Goal: Transaction & Acquisition: Purchase product/service

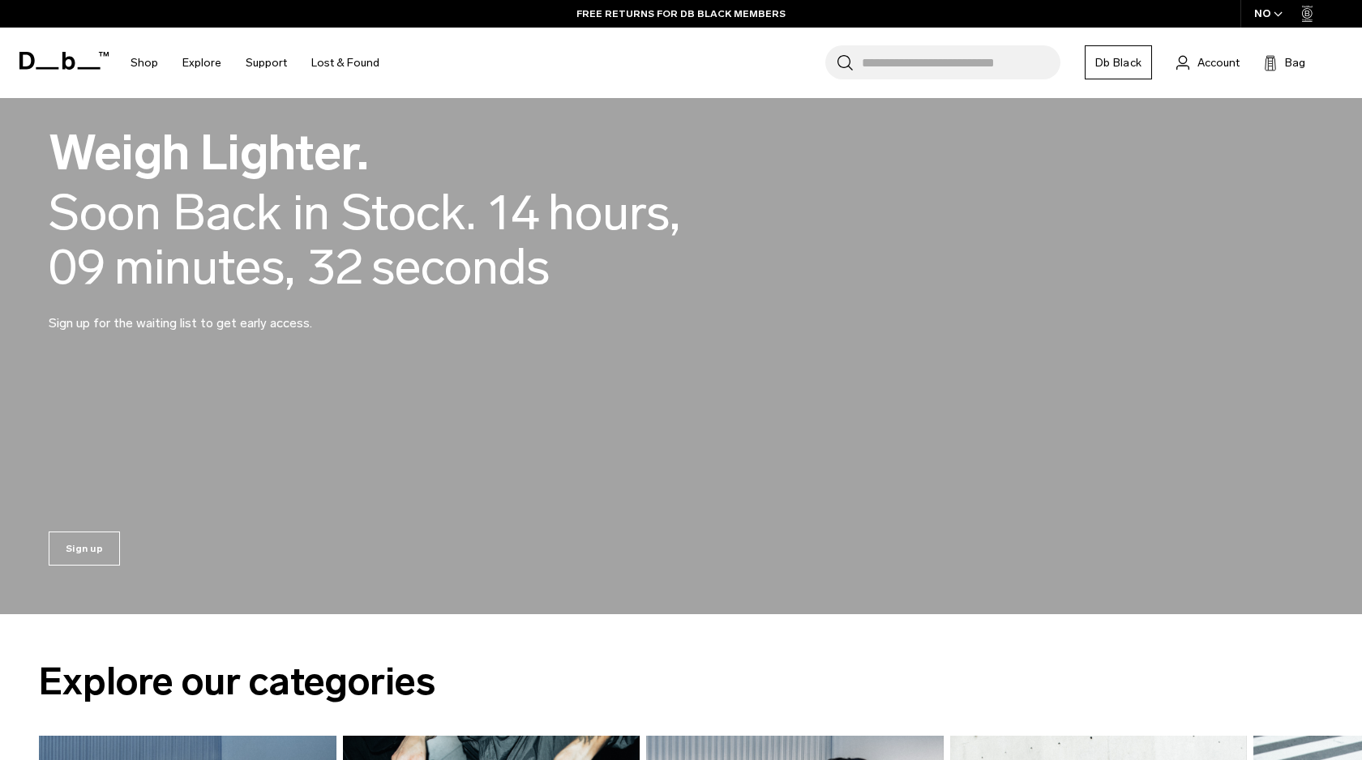
scroll to position [1418, 0]
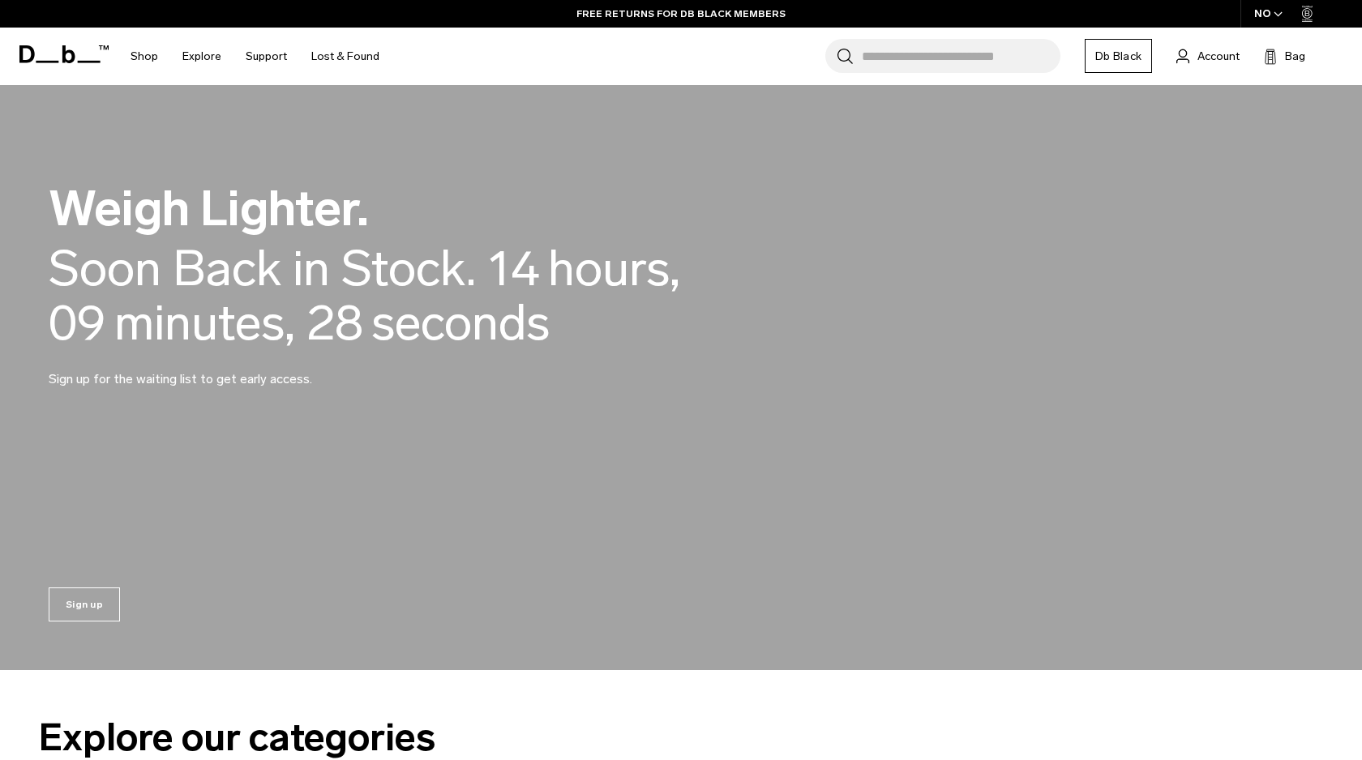
click at [963, 49] on input "Search for Bags, Luggage..." at bounding box center [961, 56] width 199 height 34
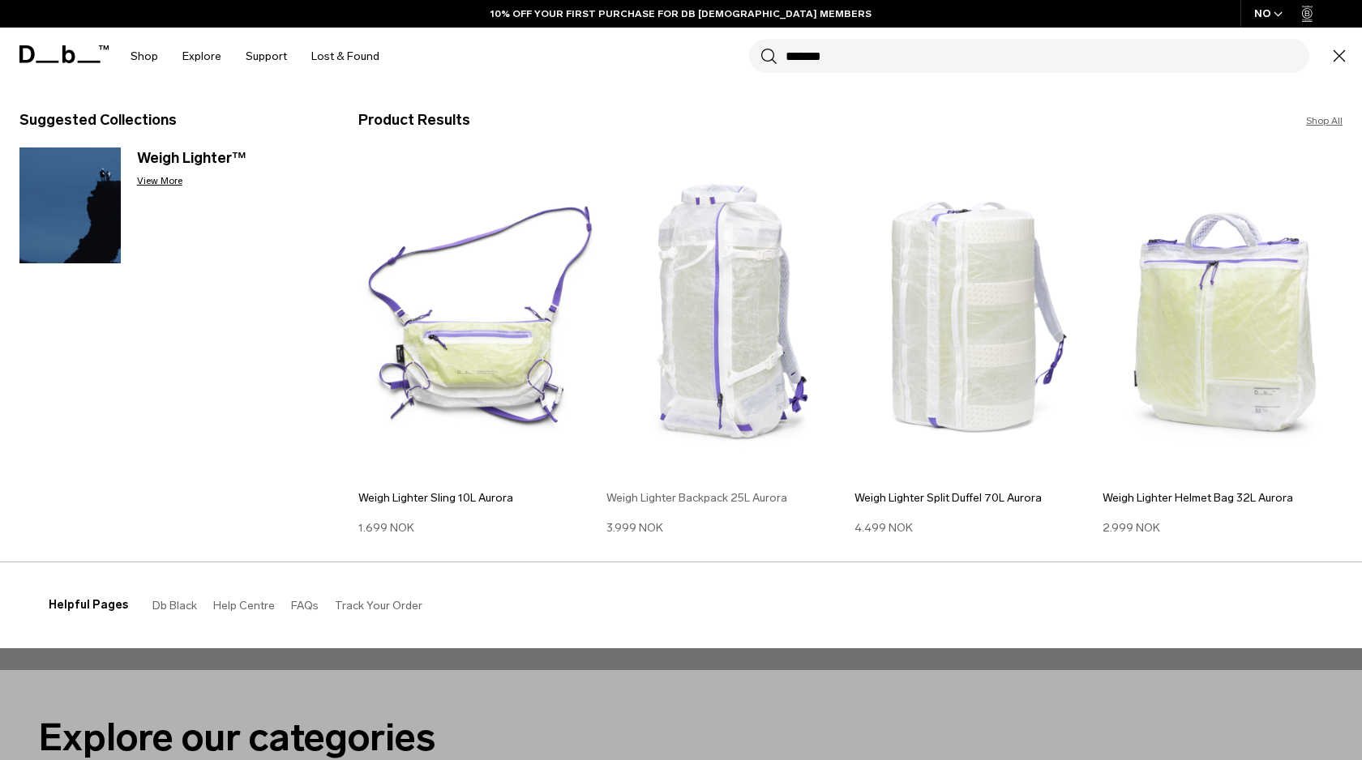
type input "*******"
click at [721, 376] on img at bounding box center [726, 317] width 240 height 323
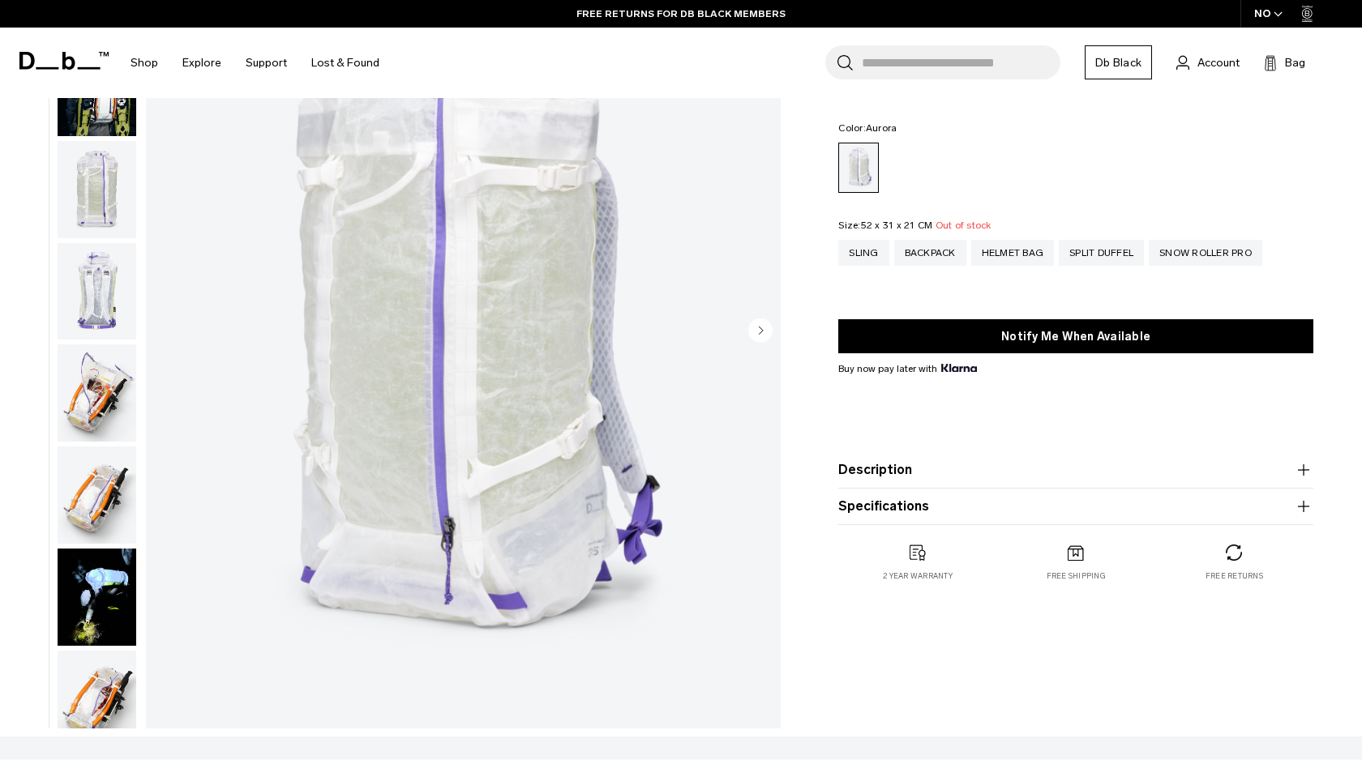
scroll to position [602, 0]
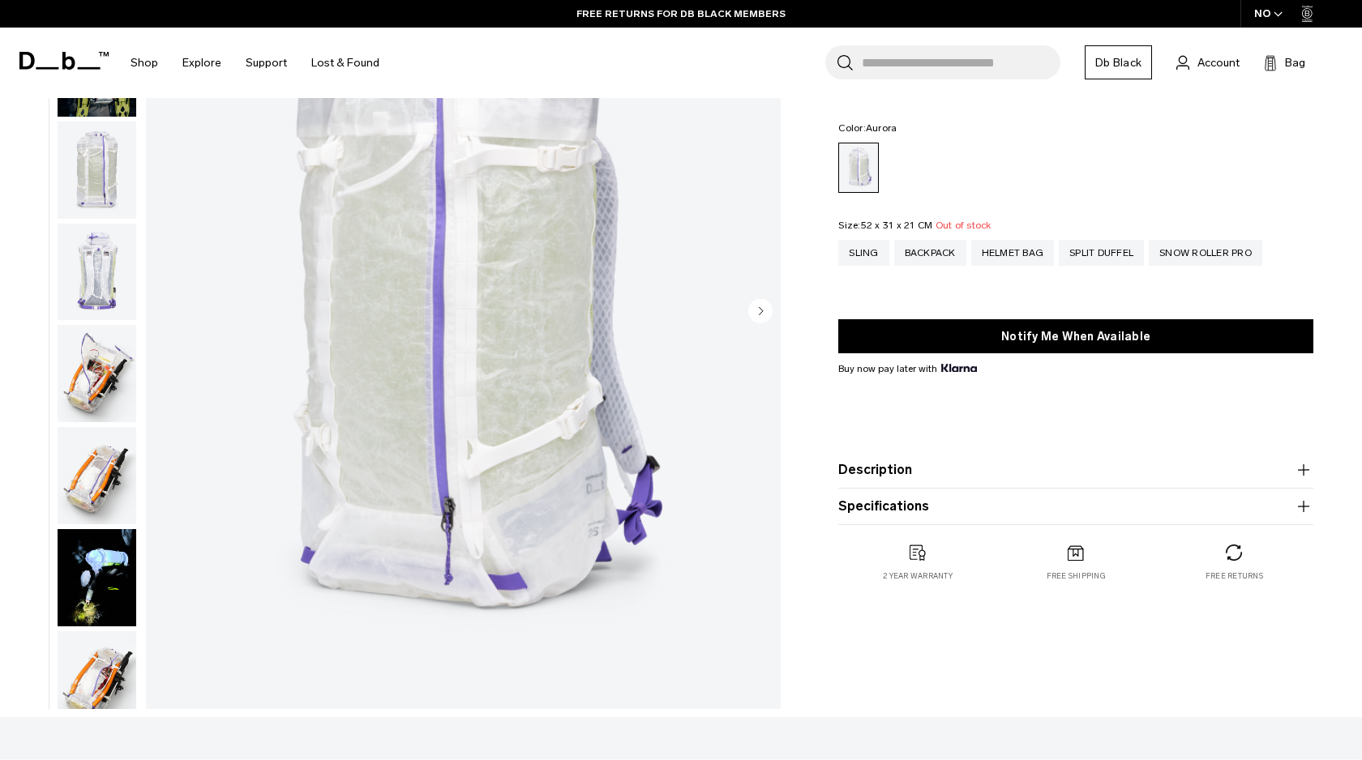
click at [869, 466] on button "Description" at bounding box center [1075, 469] width 475 height 19
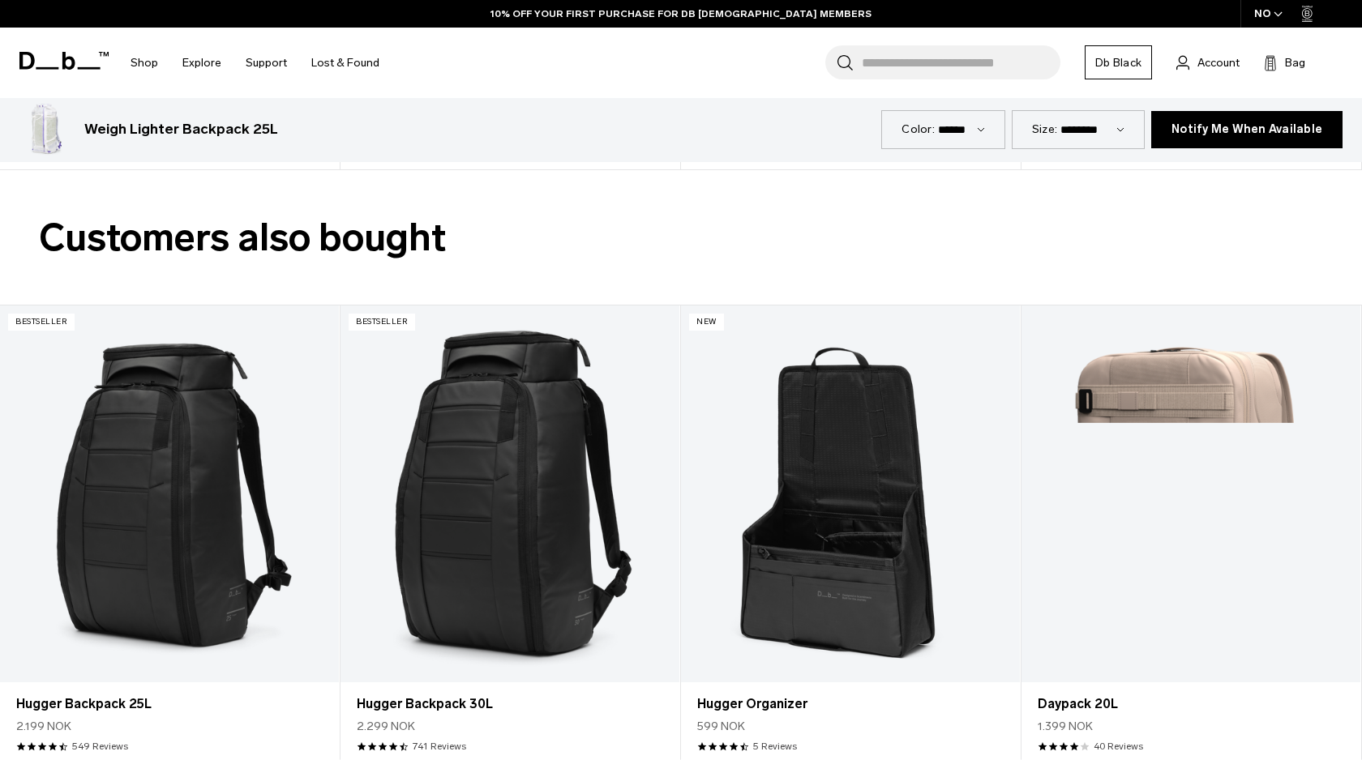
scroll to position [2599, 0]
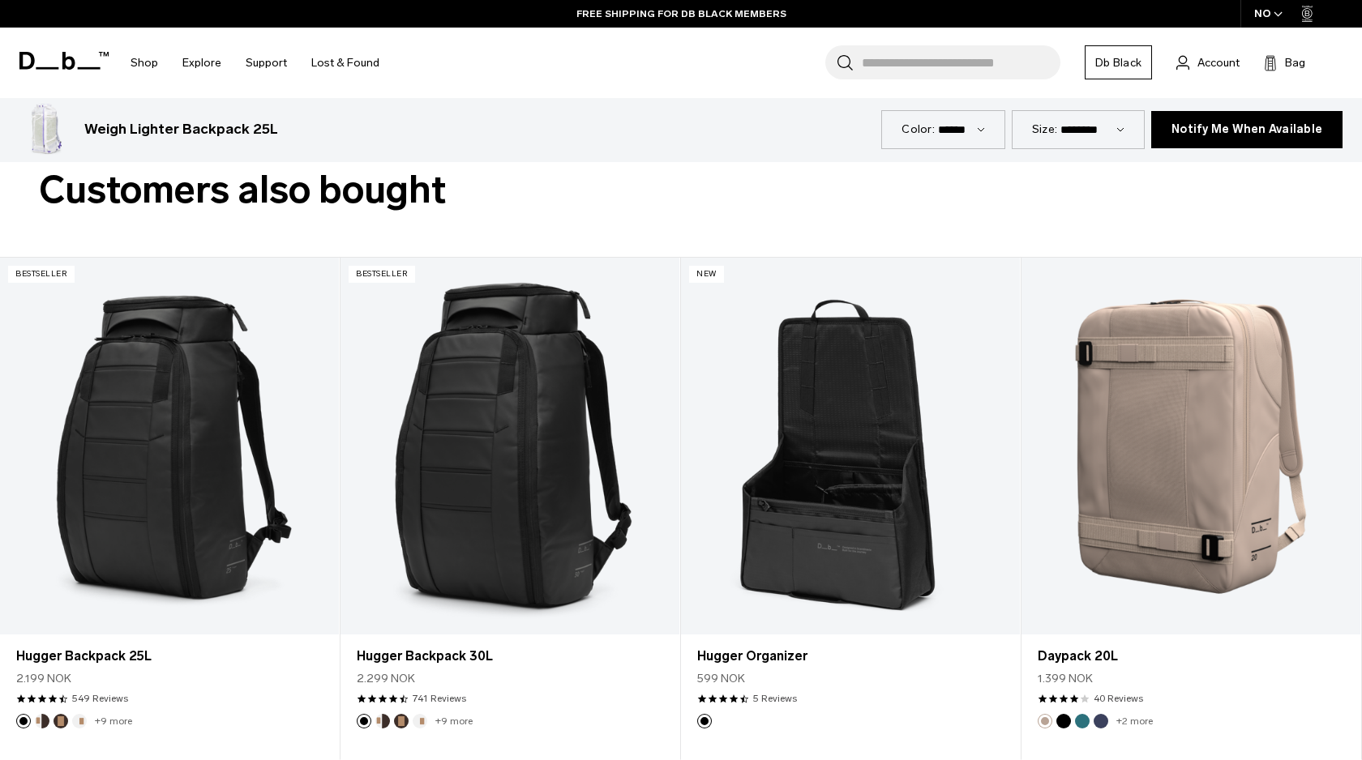
click at [69, 64] on icon at bounding box center [63, 61] width 89 height 18
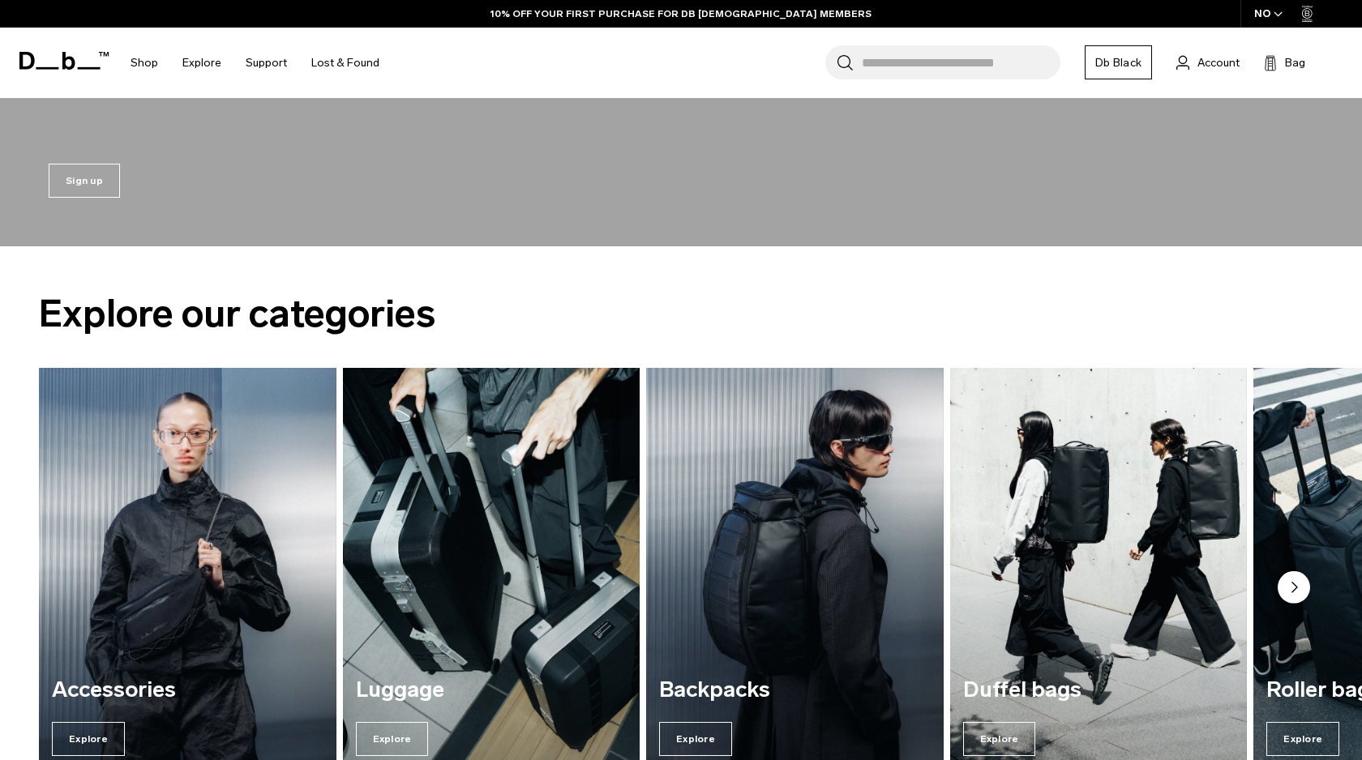
scroll to position [1934, 0]
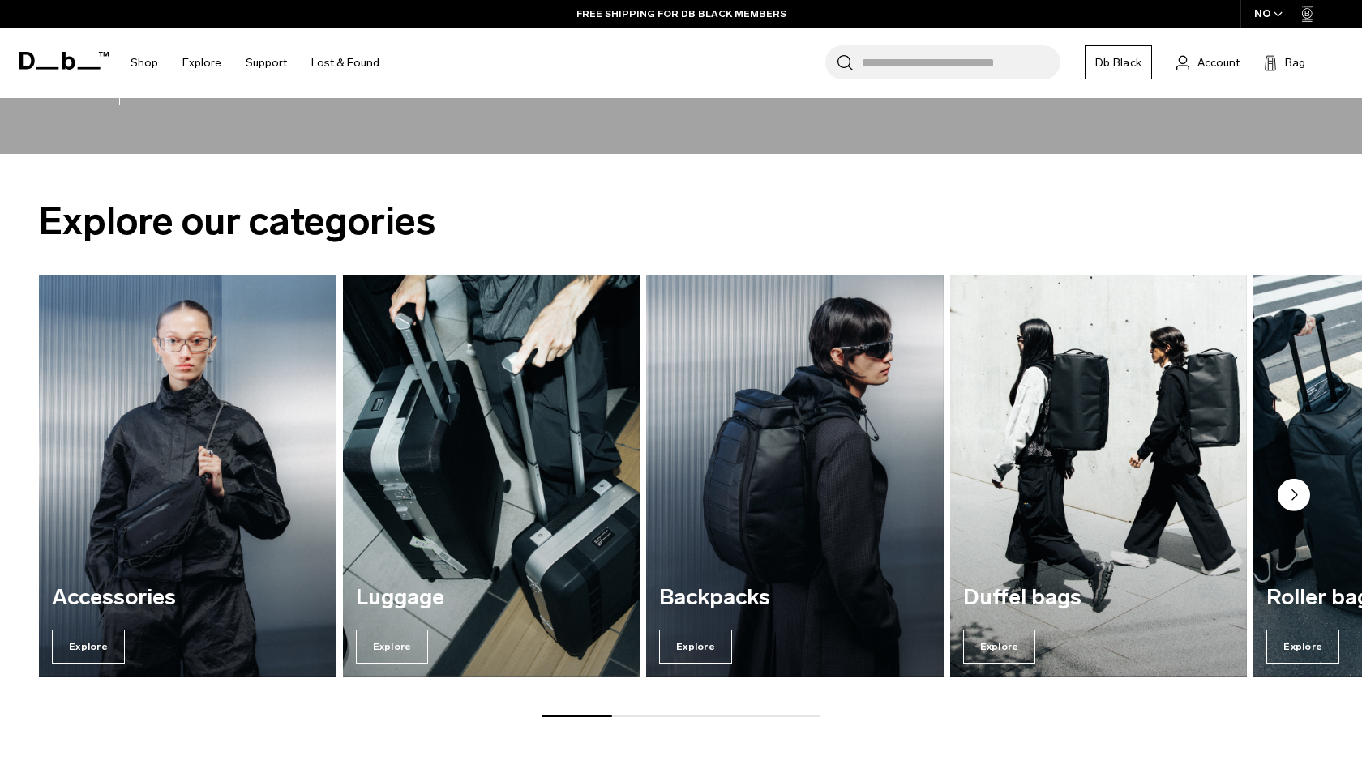
click at [1290, 492] on circle "Next slide" at bounding box center [1293, 494] width 32 height 32
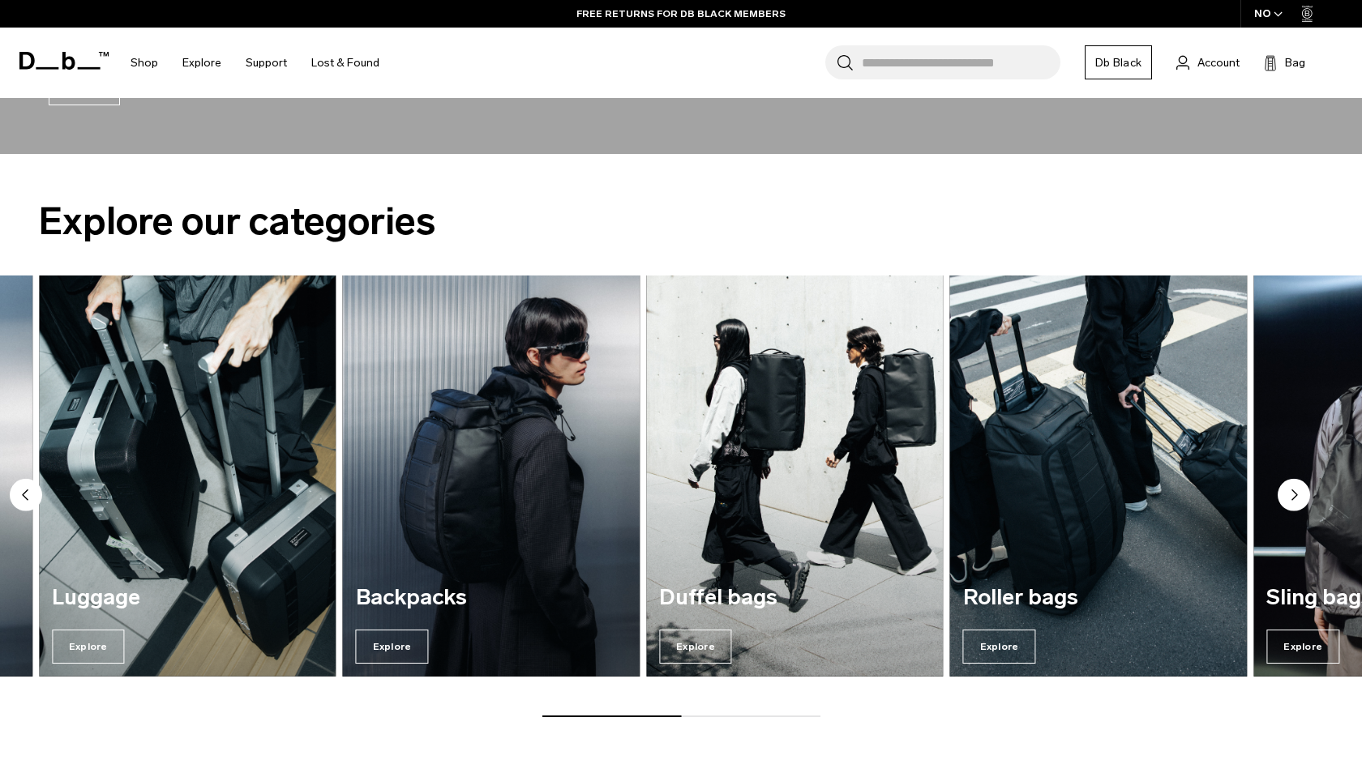
click at [1292, 492] on icon "Next slide" at bounding box center [1294, 495] width 5 height 10
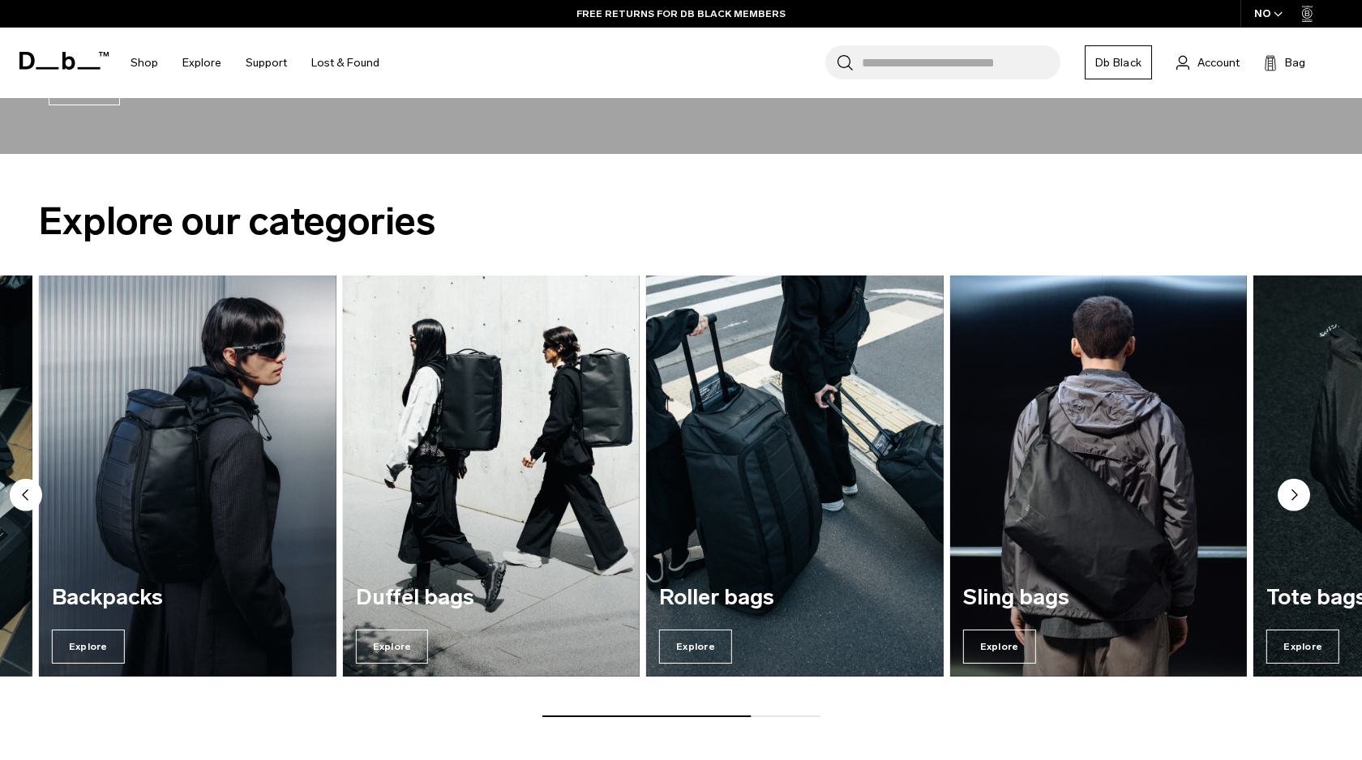
click at [1287, 496] on circle "Next slide" at bounding box center [1293, 494] width 32 height 32
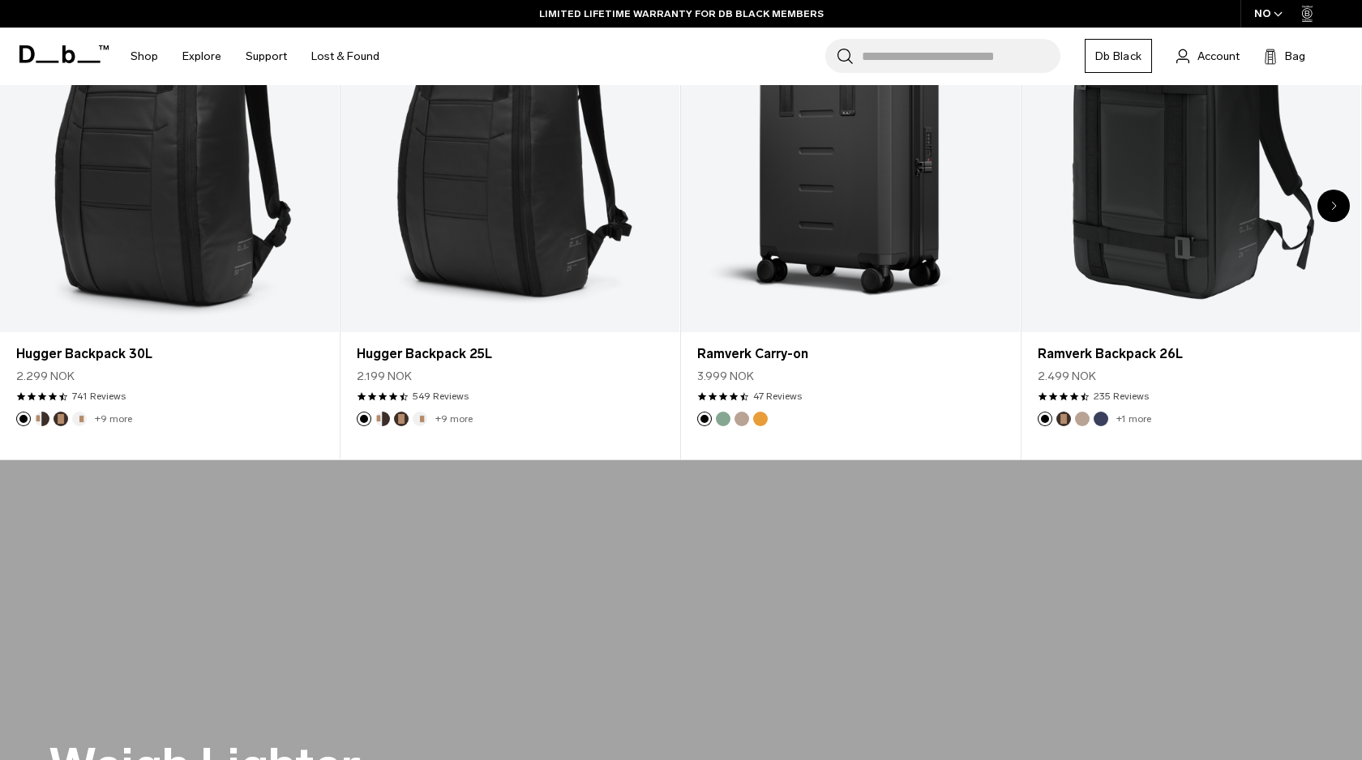
scroll to position [0, 0]
